Goal: Information Seeking & Learning: Learn about a topic

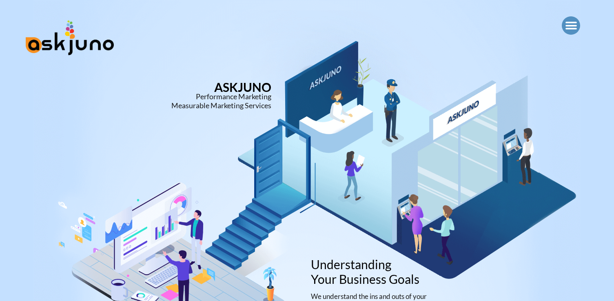
click at [568, 25] on icon "Menu Toggle" at bounding box center [571, 26] width 12 height 12
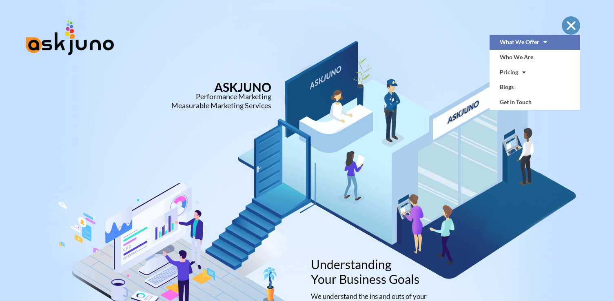
click at [511, 40] on link "What We Offer" at bounding box center [534, 42] width 91 height 15
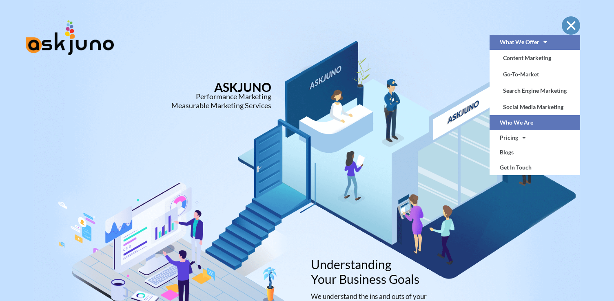
click at [533, 120] on link "Who We Are" at bounding box center [534, 122] width 91 height 15
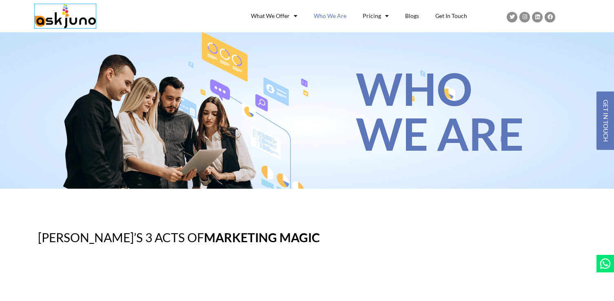
click at [79, 17] on img at bounding box center [65, 16] width 61 height 24
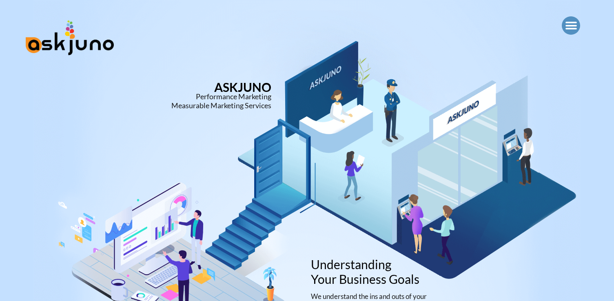
click at [571, 25] on icon "Menu Toggle" at bounding box center [571, 26] width 12 height 12
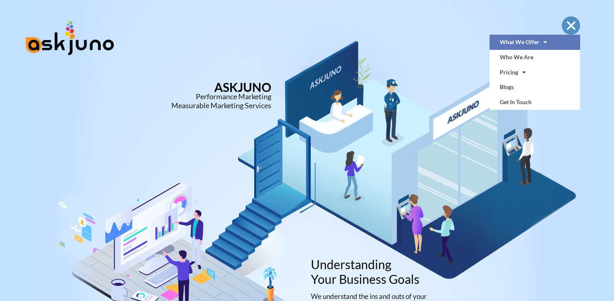
click at [540, 44] on span at bounding box center [543, 42] width 8 height 14
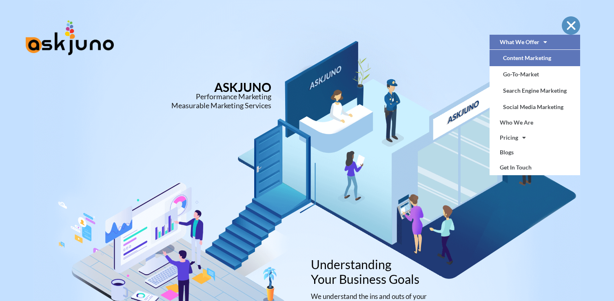
click at [530, 61] on link "Content Marketing" at bounding box center [534, 58] width 91 height 16
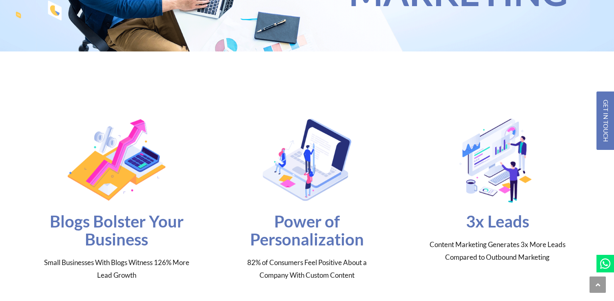
scroll to position [139, 0]
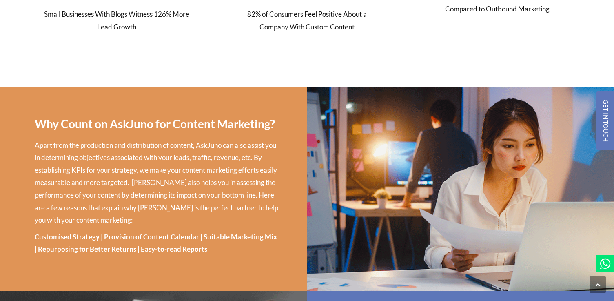
scroll to position [385, 0]
